Goal: Information Seeking & Learning: Check status

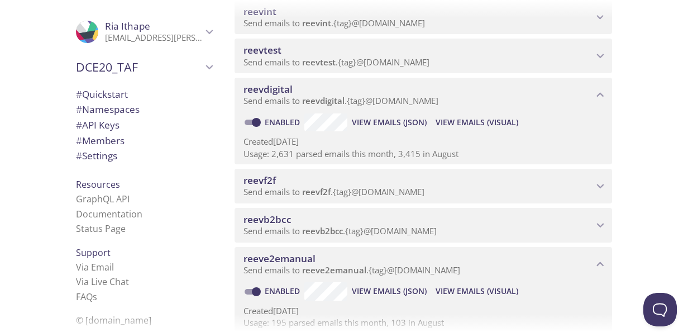
click at [472, 123] on span "View Emails (Visual)" at bounding box center [477, 122] width 83 height 13
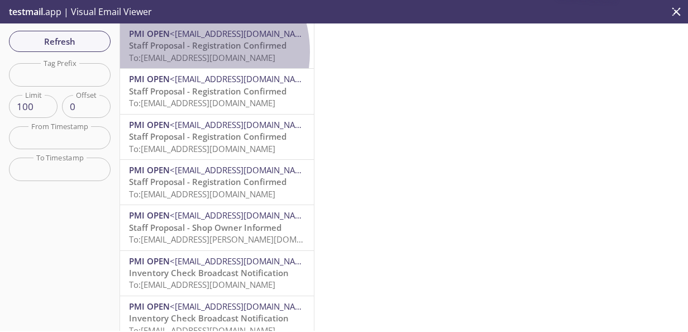
click at [192, 52] on span "To: [EMAIL_ADDRESS][DOMAIN_NAME]" at bounding box center [202, 57] width 146 height 11
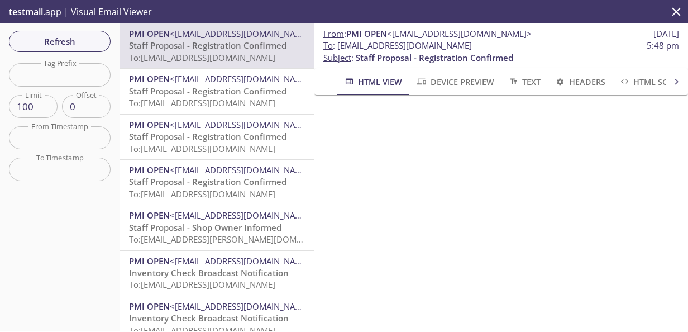
click at [49, 41] on span "Refresh" at bounding box center [60, 41] width 84 height 15
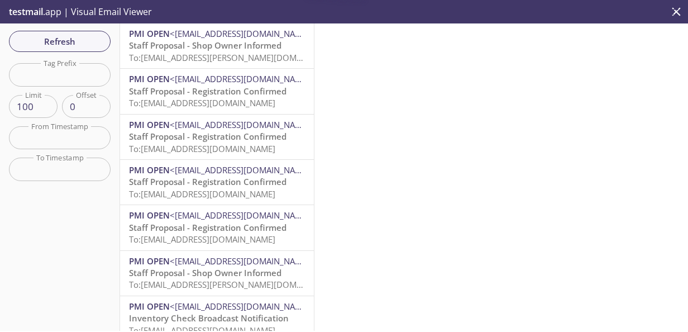
drag, startPoint x: 187, startPoint y: 54, endPoint x: 205, endPoint y: 61, distance: 19.5
click at [188, 54] on span "To: [EMAIL_ADDRESS][PERSON_NAME][DOMAIN_NAME]" at bounding box center [234, 57] width 211 height 11
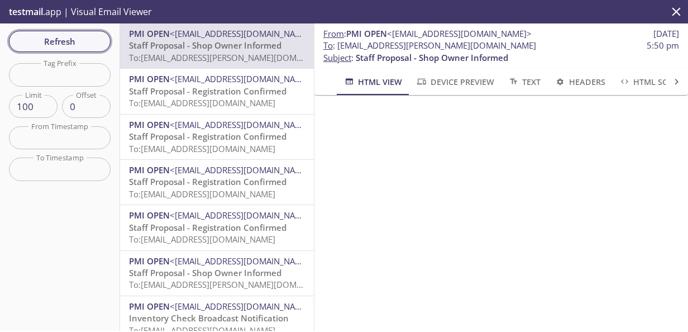
click at [77, 44] on span "Refresh" at bounding box center [60, 41] width 84 height 15
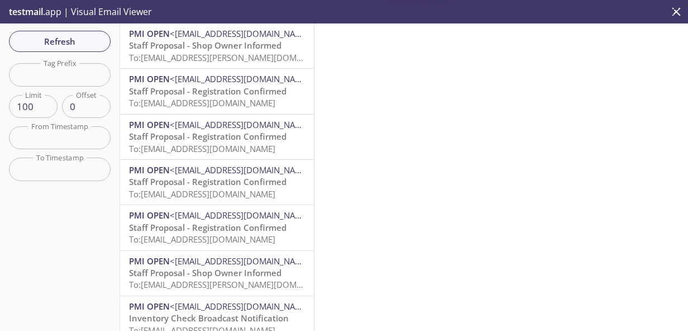
click at [211, 49] on span "Staff Proposal - Shop Owner Informed" at bounding box center [205, 45] width 152 height 11
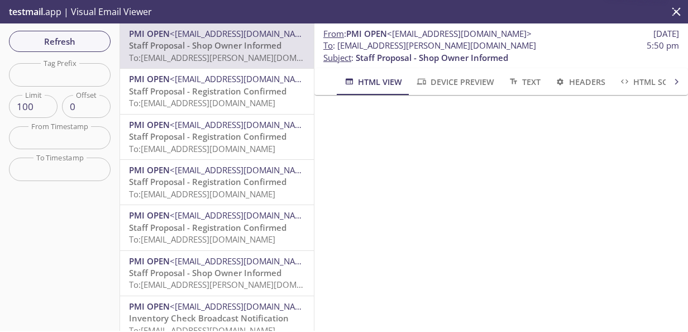
drag, startPoint x: 81, startPoint y: 44, endPoint x: 255, endPoint y: 65, distance: 175.0
click at [81, 44] on span "Refresh" at bounding box center [60, 41] width 84 height 15
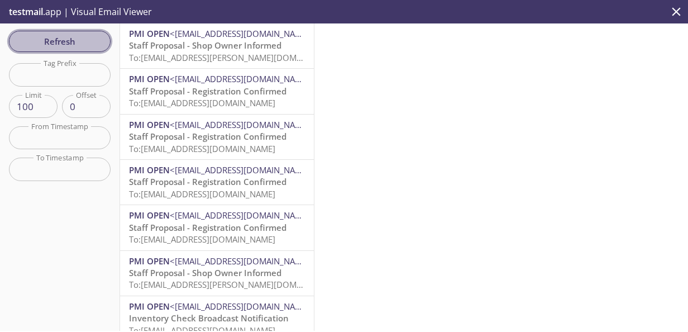
click at [83, 41] on span "Refresh" at bounding box center [60, 41] width 84 height 15
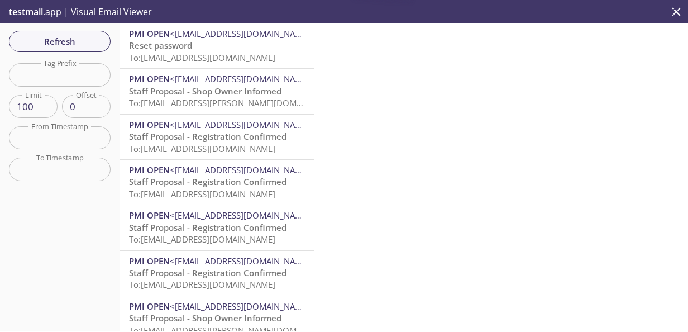
click at [199, 48] on p "Reset password To: [EMAIL_ADDRESS][DOMAIN_NAME]" at bounding box center [217, 52] width 176 height 24
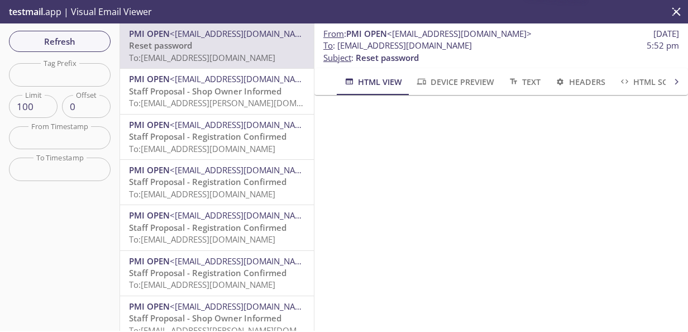
scroll to position [112, 0]
